Goal: Find specific page/section: Find specific page/section

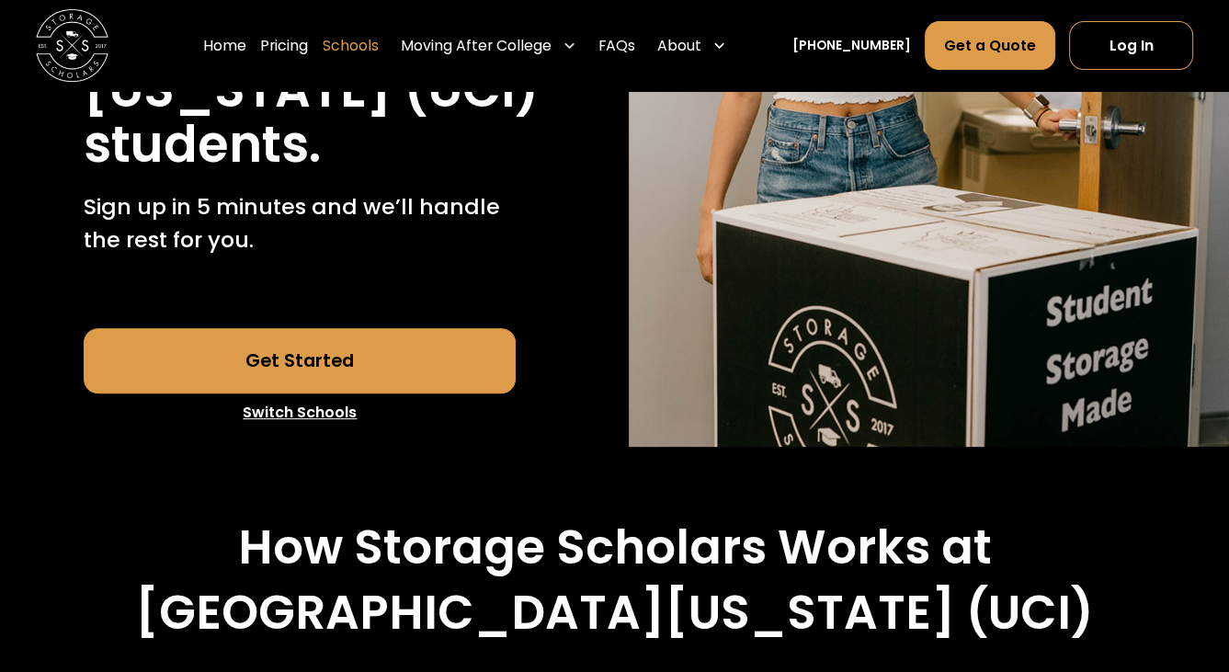
click at [379, 52] on link "Schools" at bounding box center [351, 45] width 56 height 51
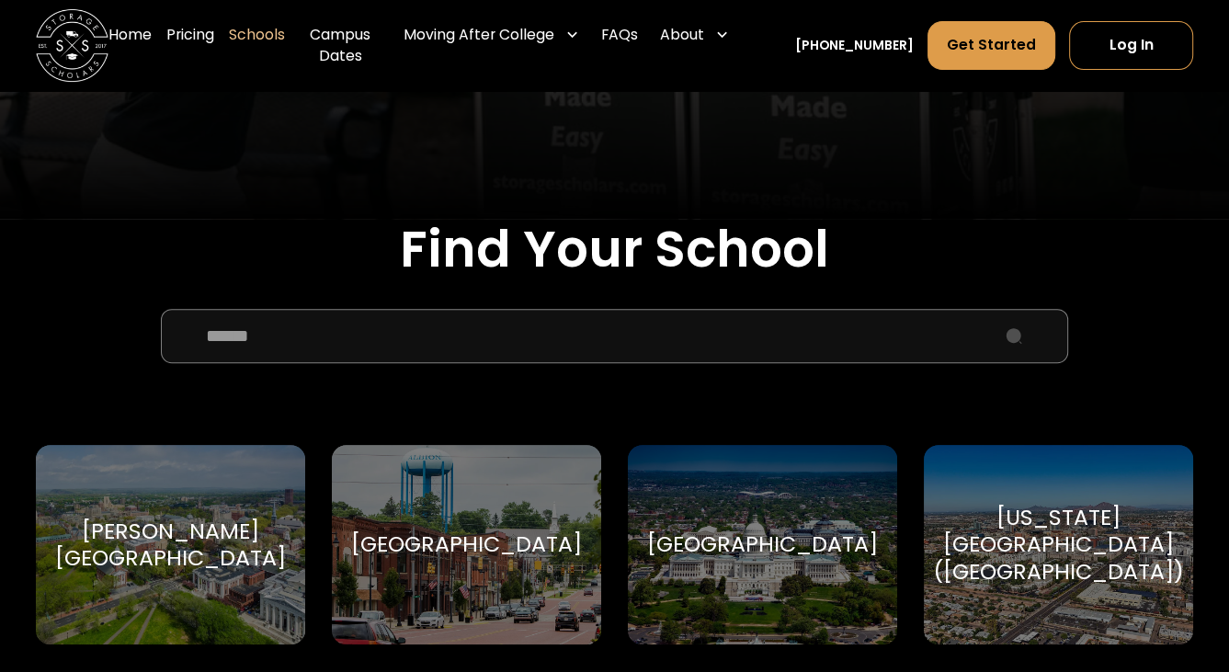
scroll to position [368, 0]
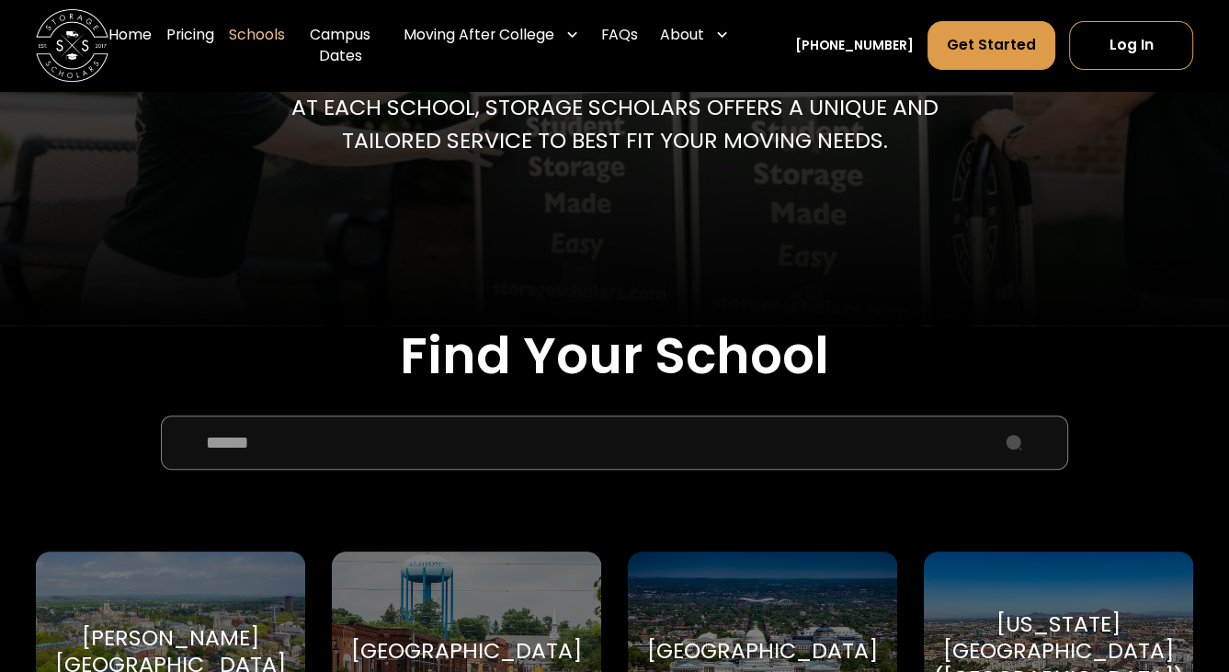
click at [456, 447] on input "School Select Form" at bounding box center [614, 442] width 907 height 54
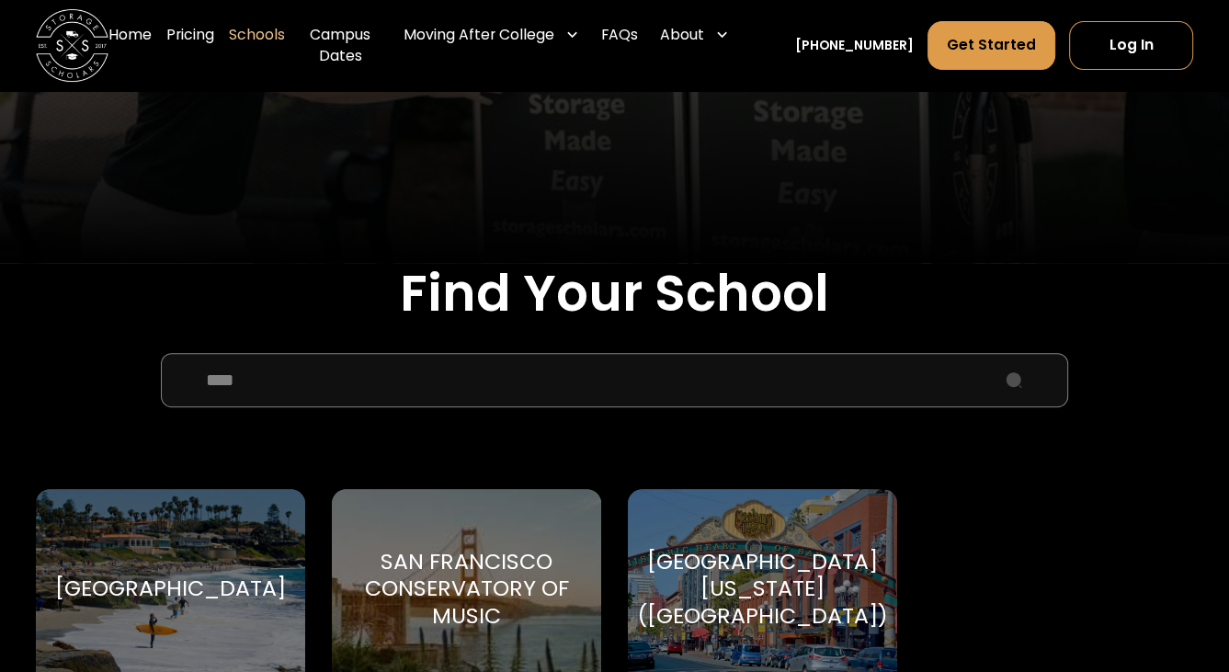
scroll to position [552, 0]
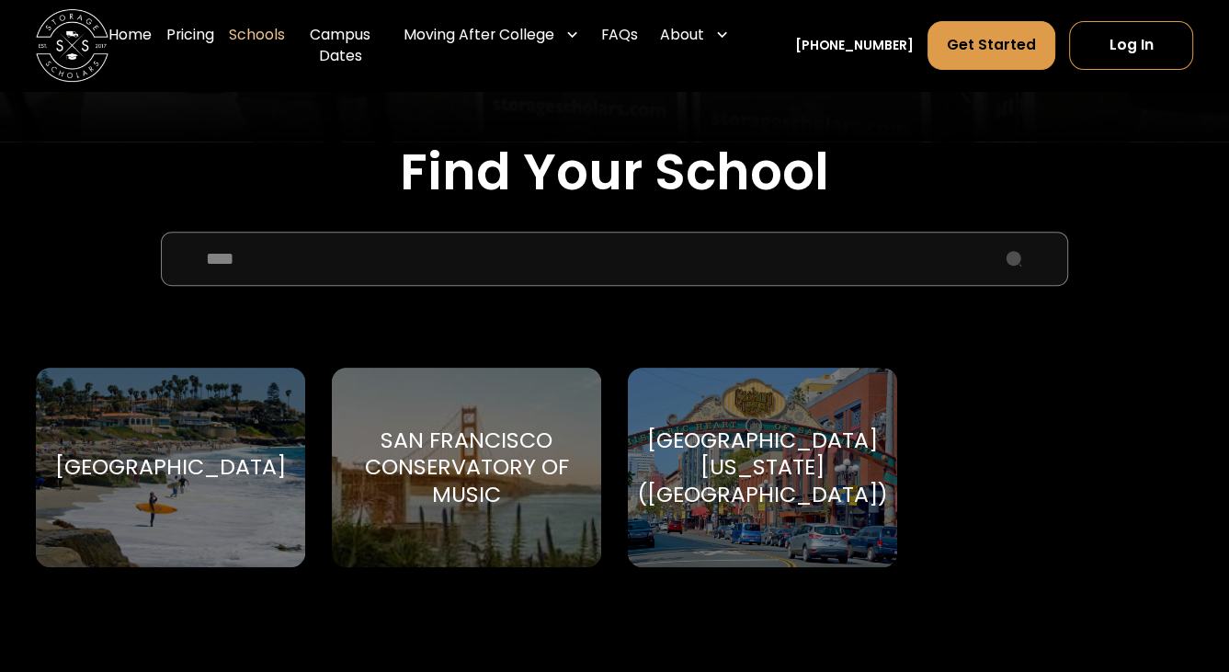
type input "***"
click at [780, 505] on div "[GEOGRAPHIC_DATA][US_STATE] ([GEOGRAPHIC_DATA])" at bounding box center [762, 468] width 251 height 82
click at [770, 508] on div "[GEOGRAPHIC_DATA][US_STATE] ([GEOGRAPHIC_DATA])" at bounding box center [762, 468] width 251 height 82
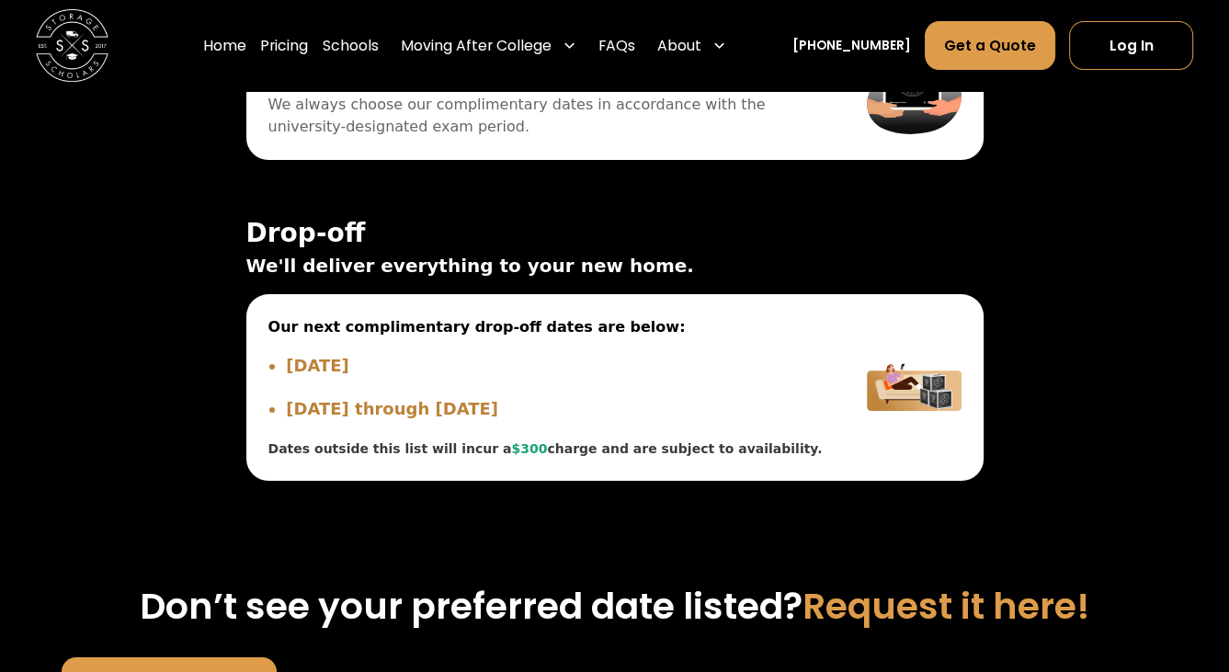
scroll to position [6247, 0]
